Goal: Navigation & Orientation: Find specific page/section

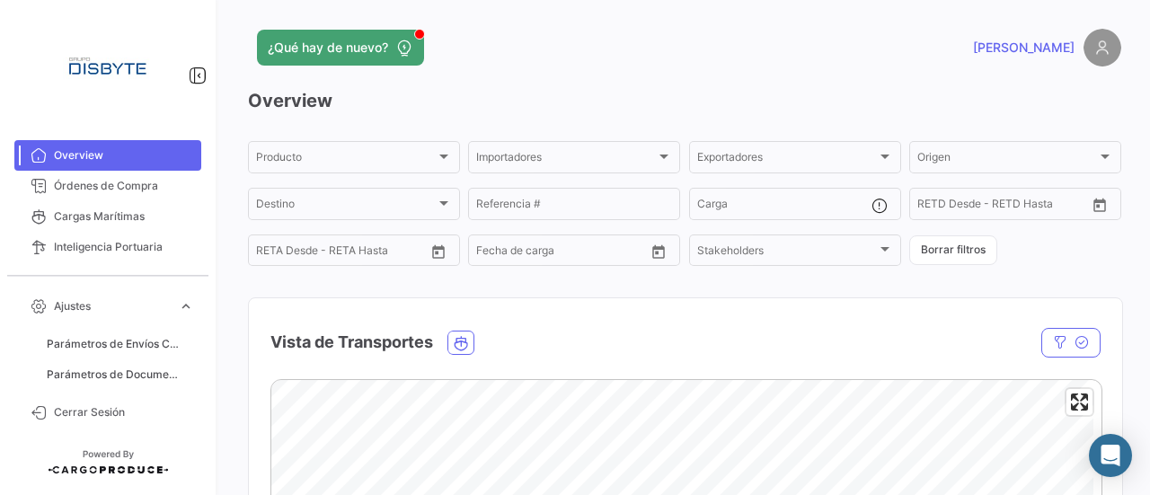
scroll to position [449, 0]
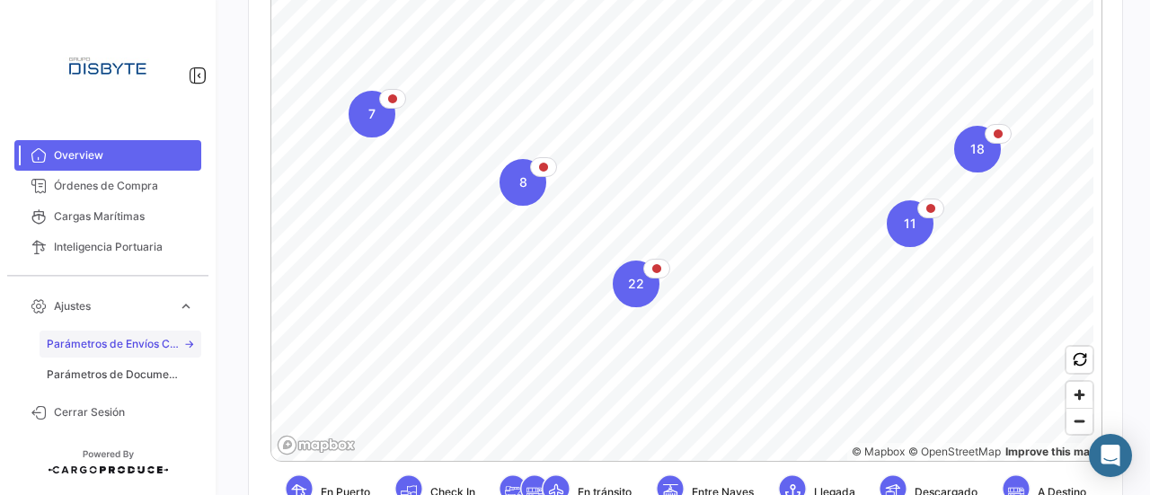
click at [155, 356] on link "Parámetros de Envíos Cargas Marítimas" at bounding box center [121, 344] width 162 height 27
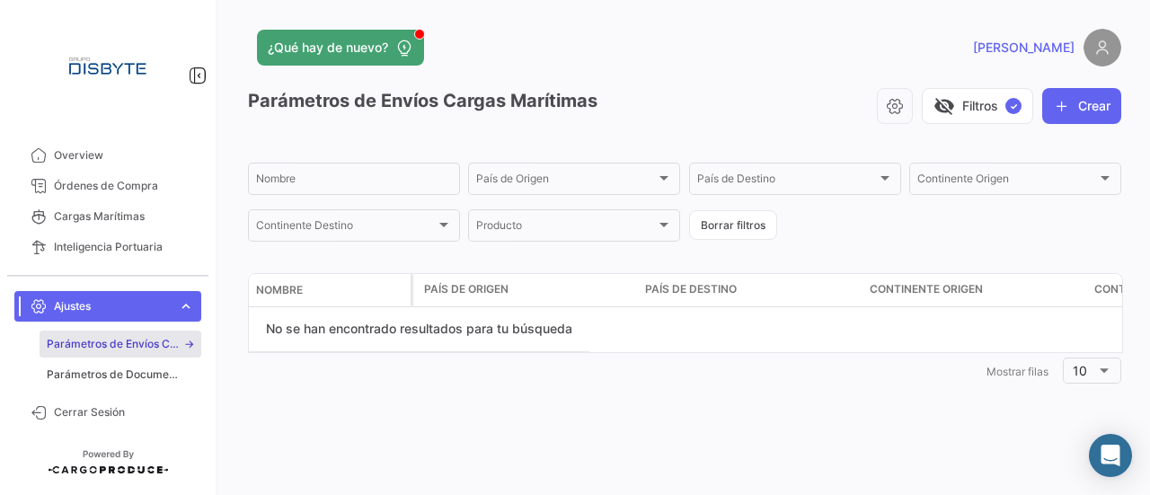
click at [102, 315] on link "Ajustes expand_more" at bounding box center [107, 306] width 187 height 31
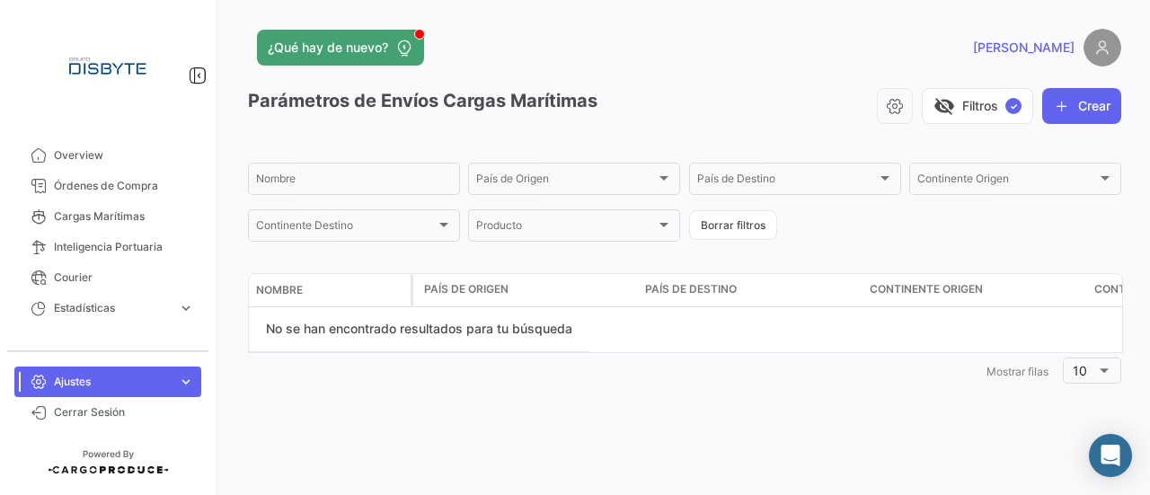
click at [120, 73] on img at bounding box center [108, 67] width 90 height 90
click at [67, 159] on span "Overview" at bounding box center [124, 155] width 140 height 16
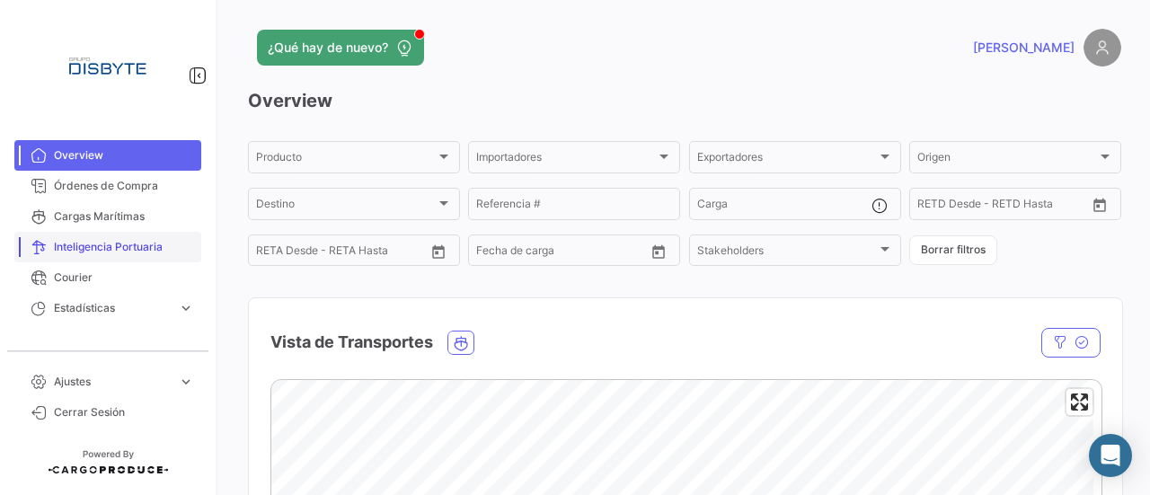
click at [123, 250] on span "Inteligencia Portuaria" at bounding box center [124, 247] width 140 height 16
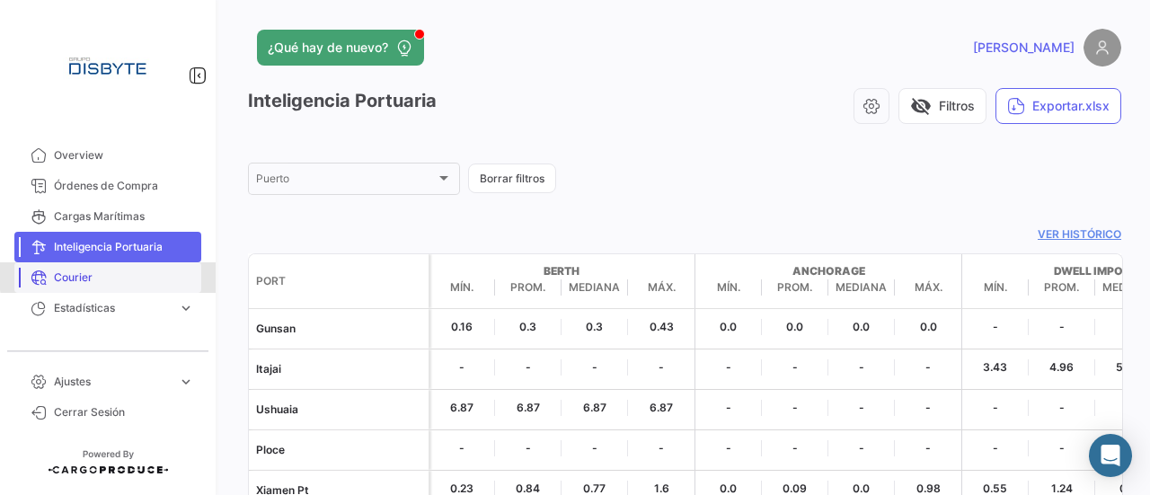
click at [108, 276] on span "Courier" at bounding box center [124, 278] width 140 height 16
click at [100, 309] on span "Estadísticas" at bounding box center [112, 308] width 117 height 16
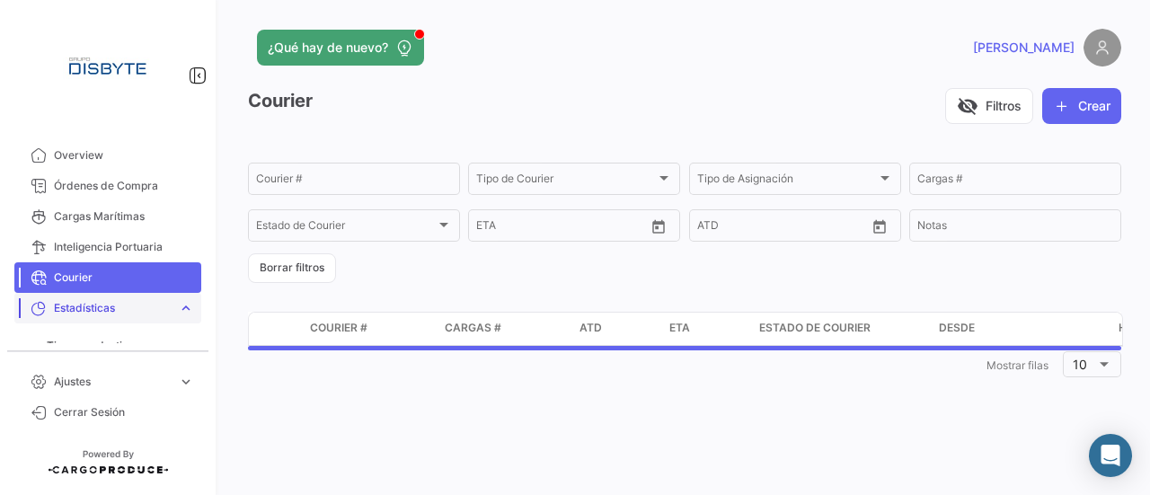
scroll to position [85, 0]
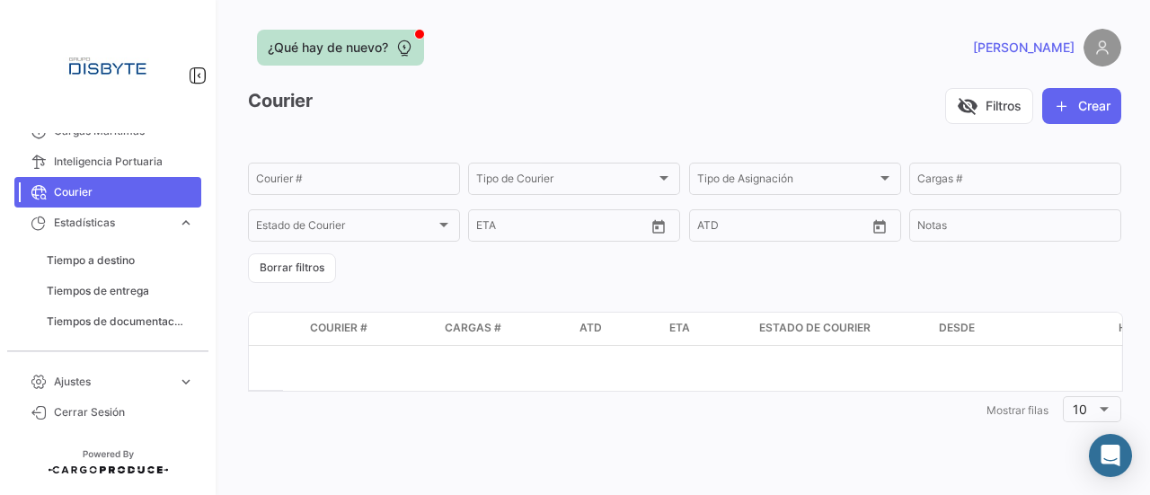
click at [326, 39] on span "¿Qué hay de nuevo?" at bounding box center [328, 48] width 120 height 18
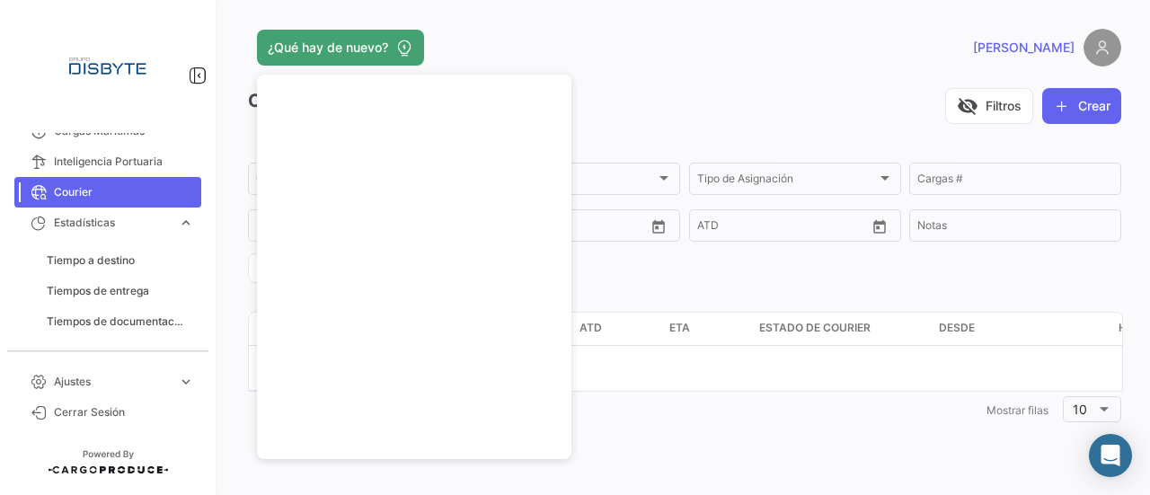
click at [697, 85] on app-header "¿Qué hay de nuevo? [PERSON_NAME]" at bounding box center [685, 58] width 874 height 59
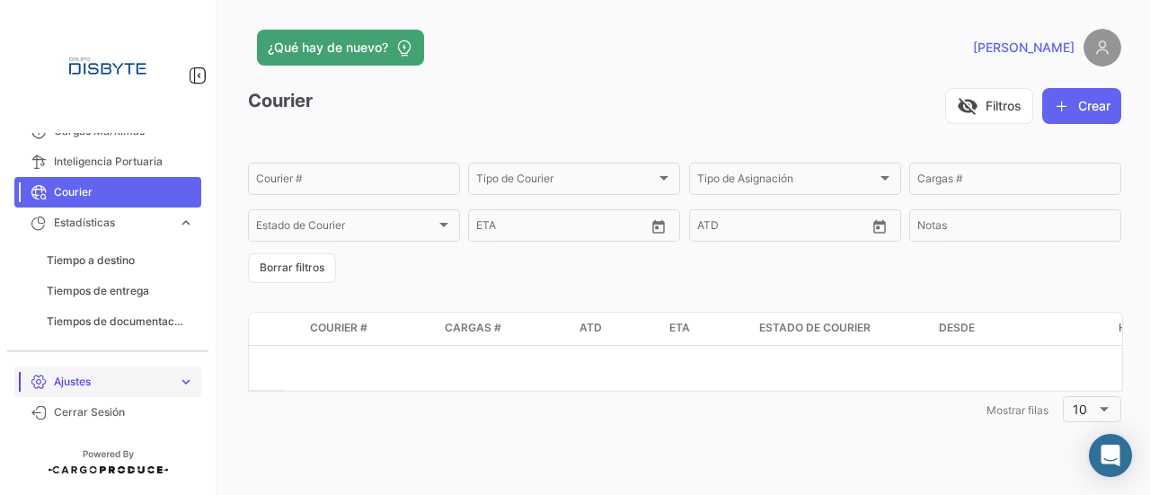
click at [182, 382] on span "expand_more" at bounding box center [186, 382] width 16 height 16
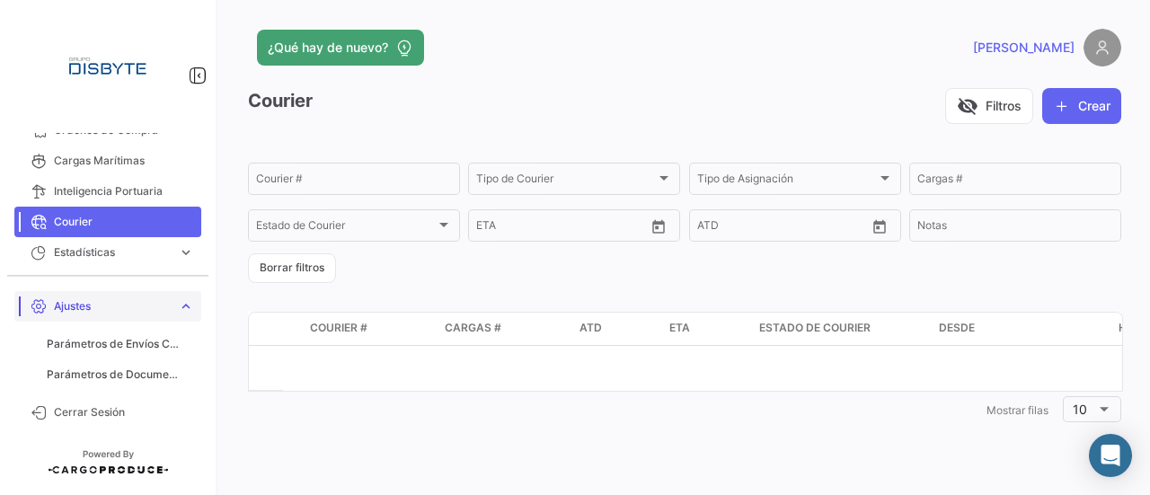
scroll to position [55, 0]
